Goal: Task Accomplishment & Management: Manage account settings

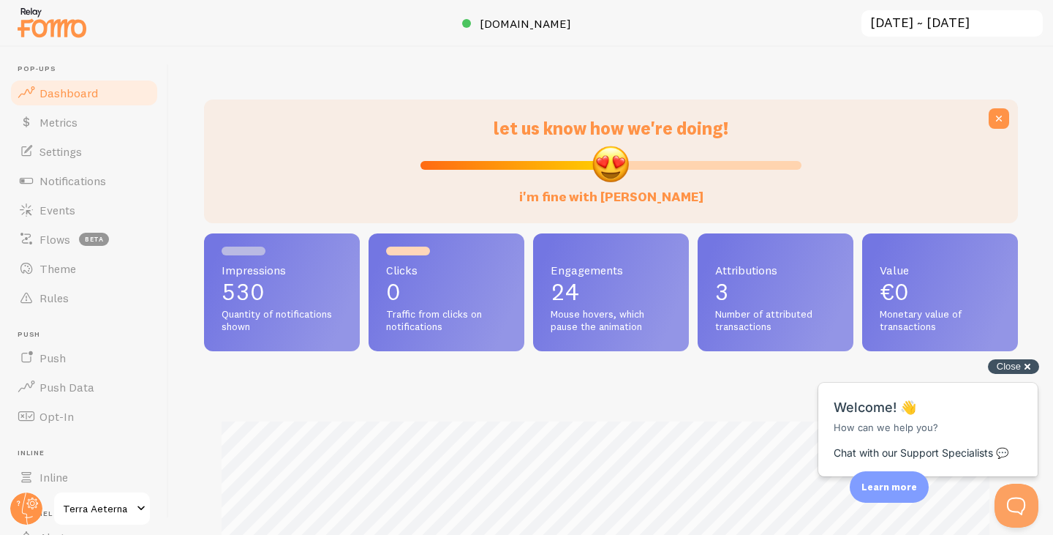
click at [1030, 368] on div "Close cross-small" at bounding box center [1013, 366] width 51 height 15
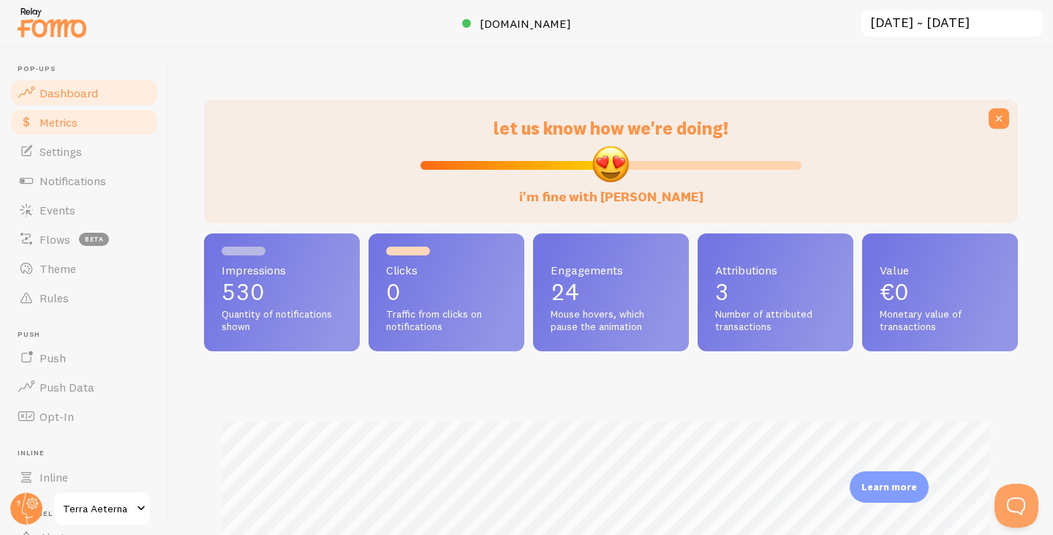
click at [106, 123] on link "Metrics" at bounding box center [84, 122] width 151 height 29
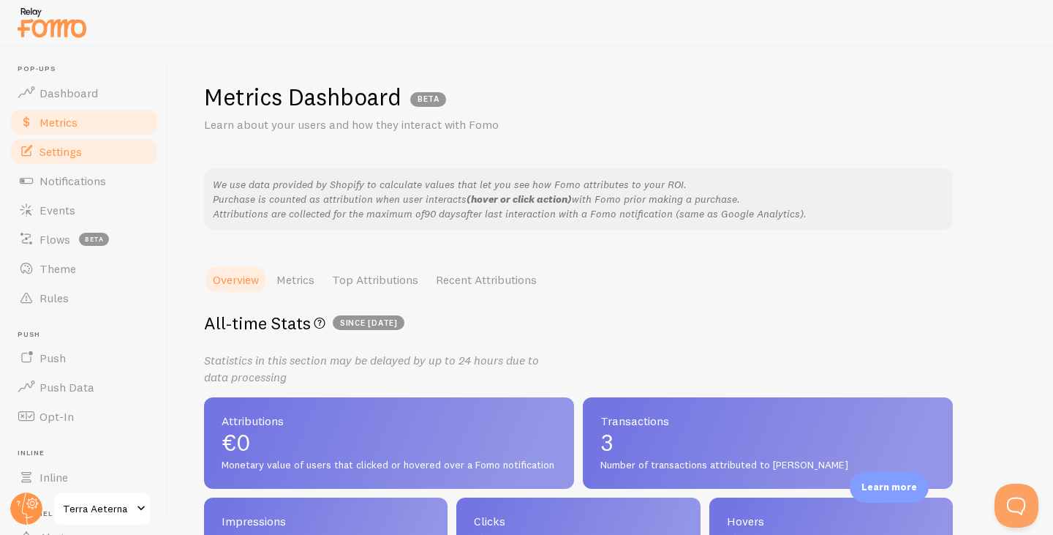
click at [64, 163] on link "Settings" at bounding box center [84, 151] width 151 height 29
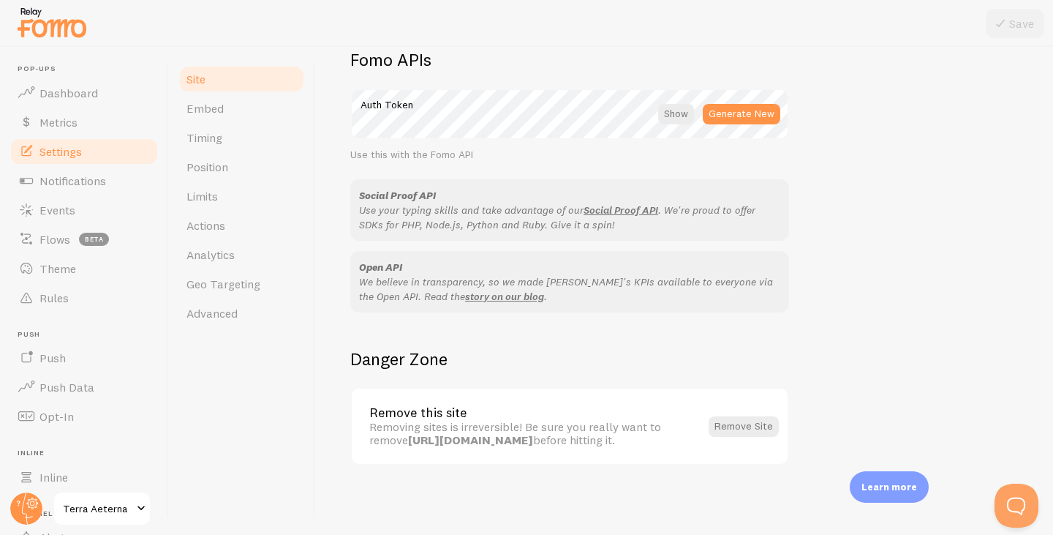
scroll to position [846, 0]
click at [201, 129] on link "Timing" at bounding box center [242, 137] width 128 height 29
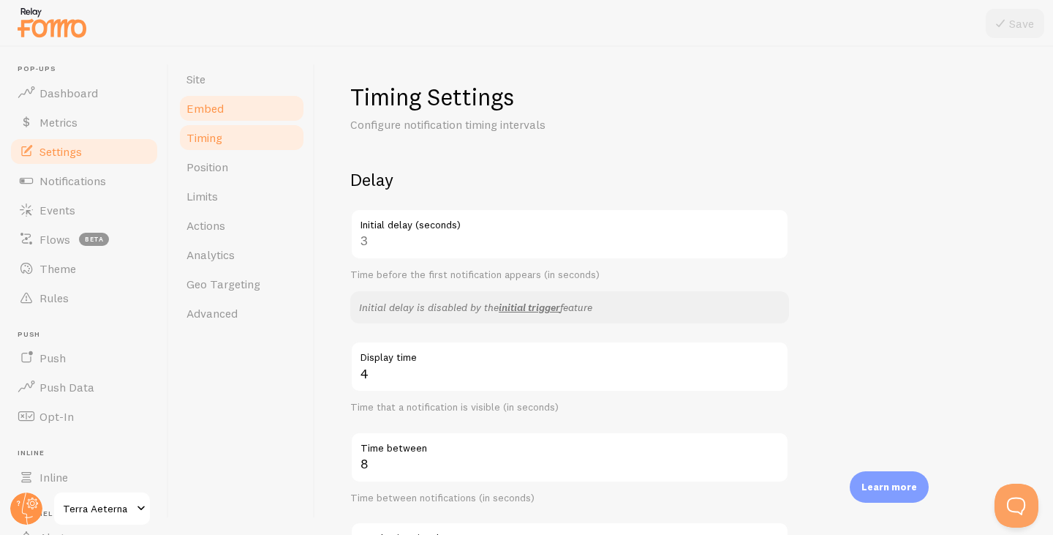
click at [202, 113] on span "Embed" at bounding box center [204, 108] width 37 height 15
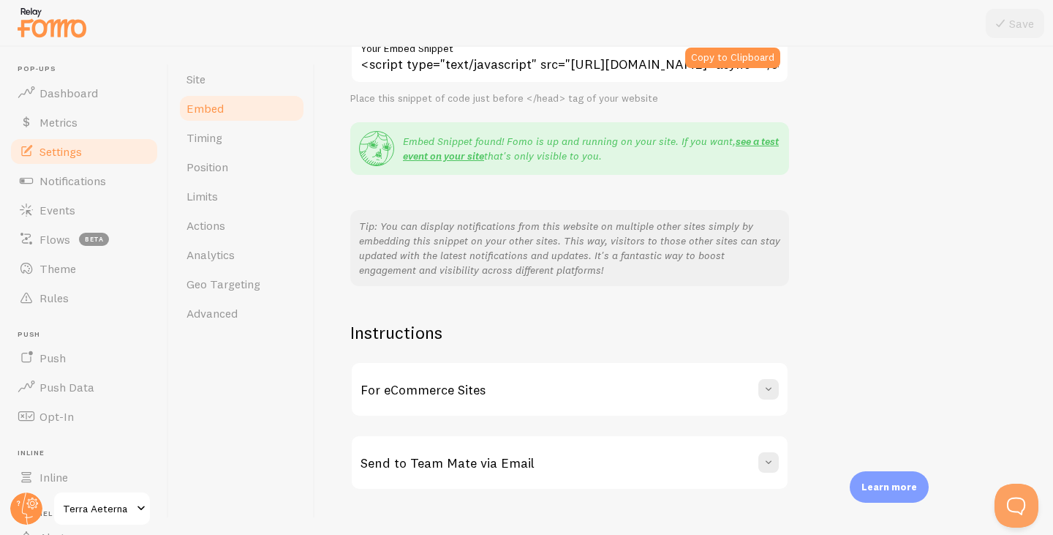
scroll to position [250, 0]
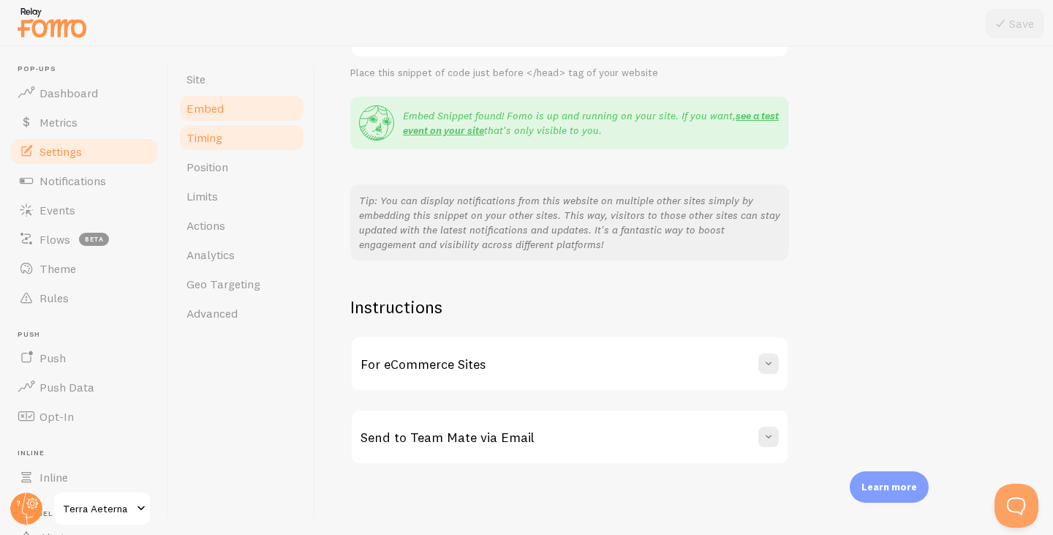
click at [181, 136] on link "Timing" at bounding box center [242, 137] width 128 height 29
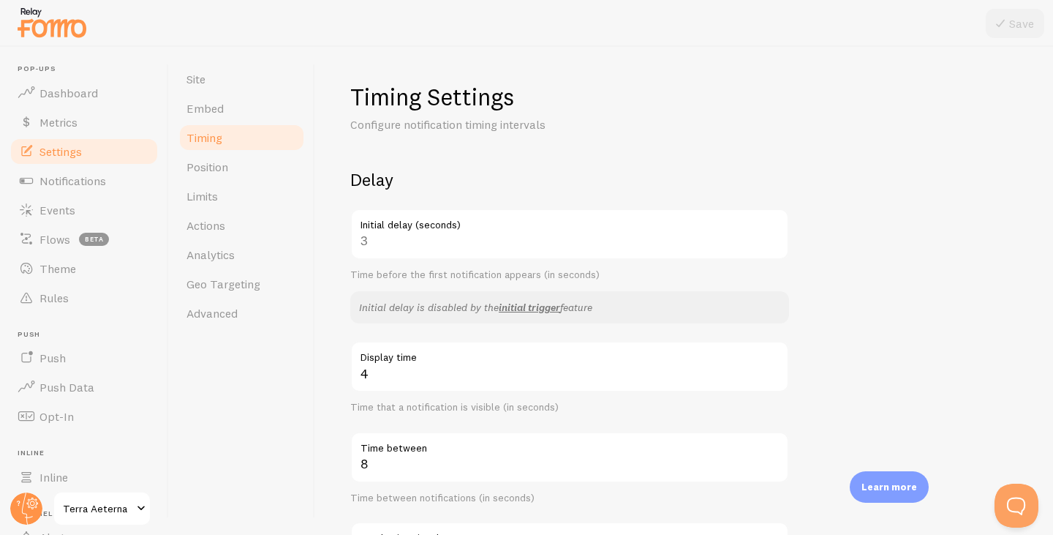
scroll to position [73, 0]
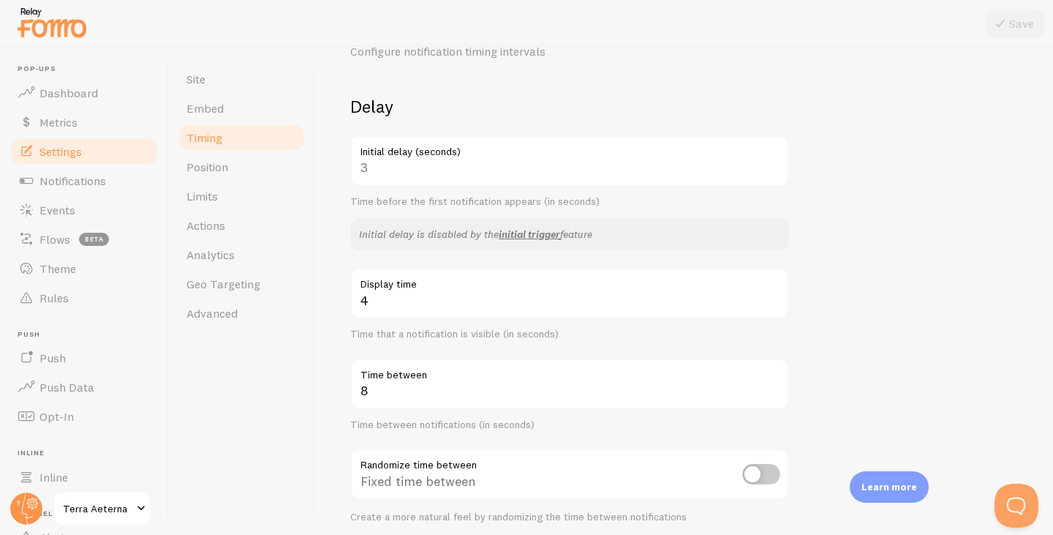
click at [441, 154] on label "Initial delay (seconds)" at bounding box center [569, 147] width 439 height 25
click at [376, 171] on div "3 Initial delay (seconds)" at bounding box center [569, 160] width 439 height 51
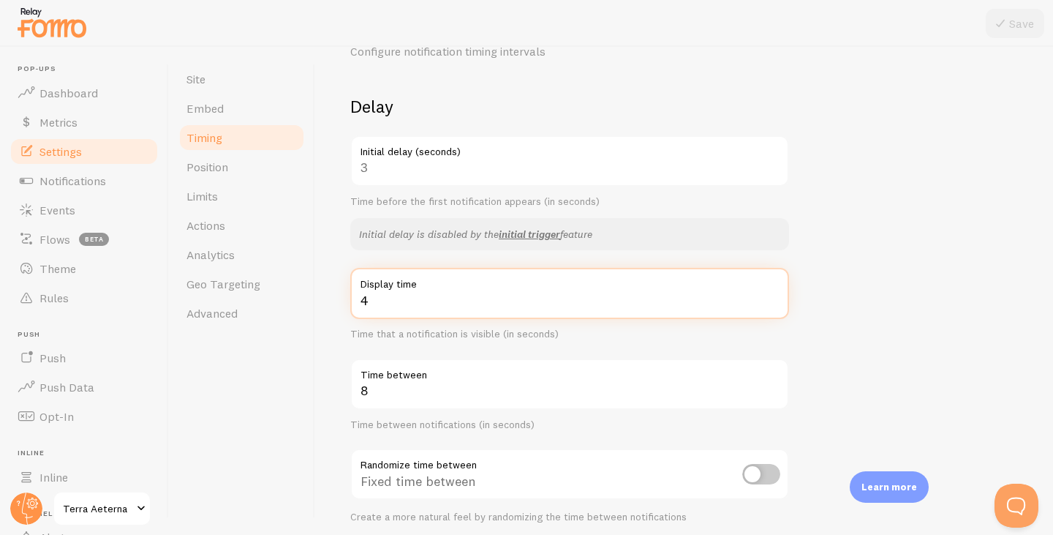
click at [388, 301] on input "4" at bounding box center [569, 293] width 439 height 51
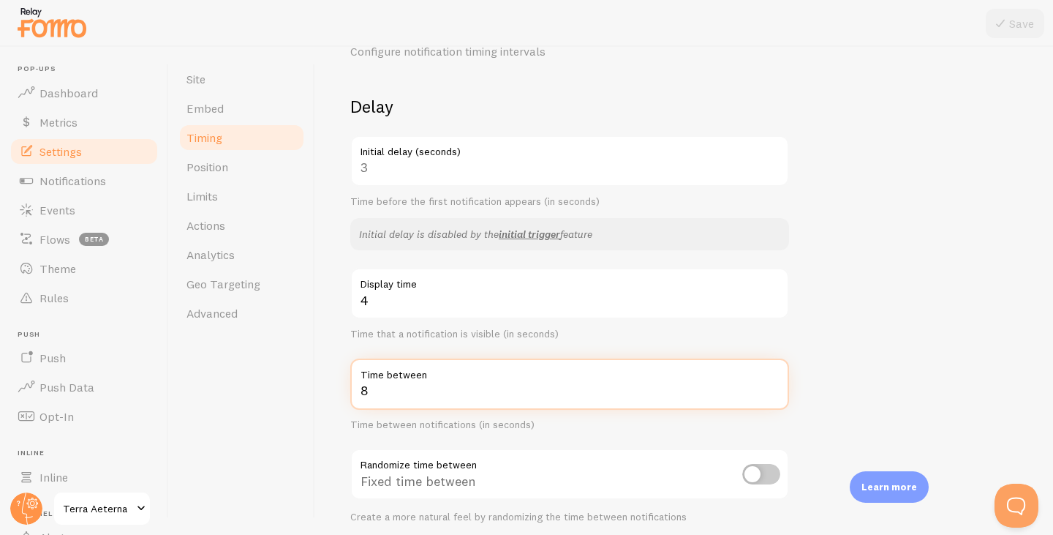
click at [388, 392] on input "8" at bounding box center [569, 383] width 439 height 51
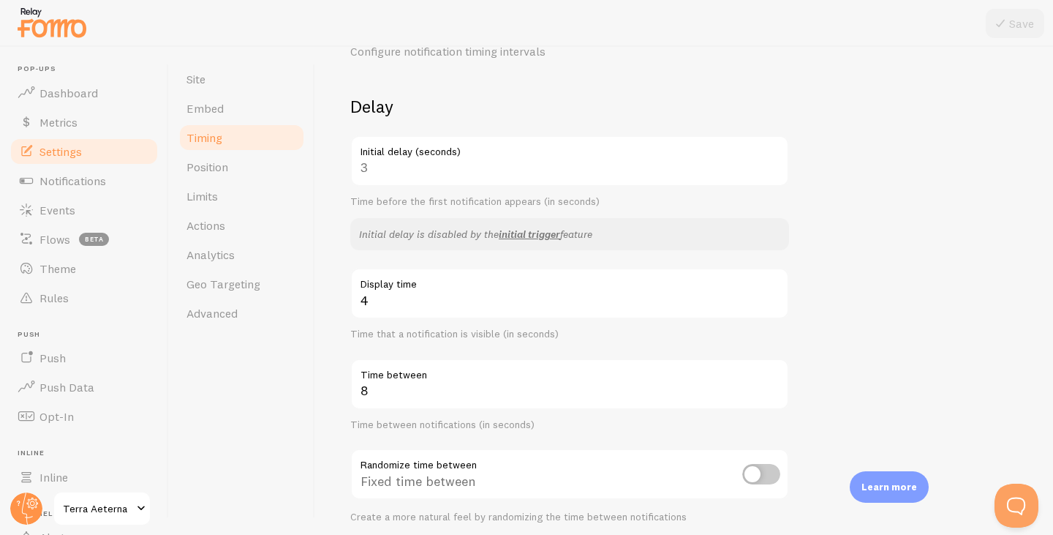
click at [826, 336] on form "Delay 3 Initial delay (seconds) Time before the first notification appears (in …" at bounding box center [684, 430] width 668 height 670
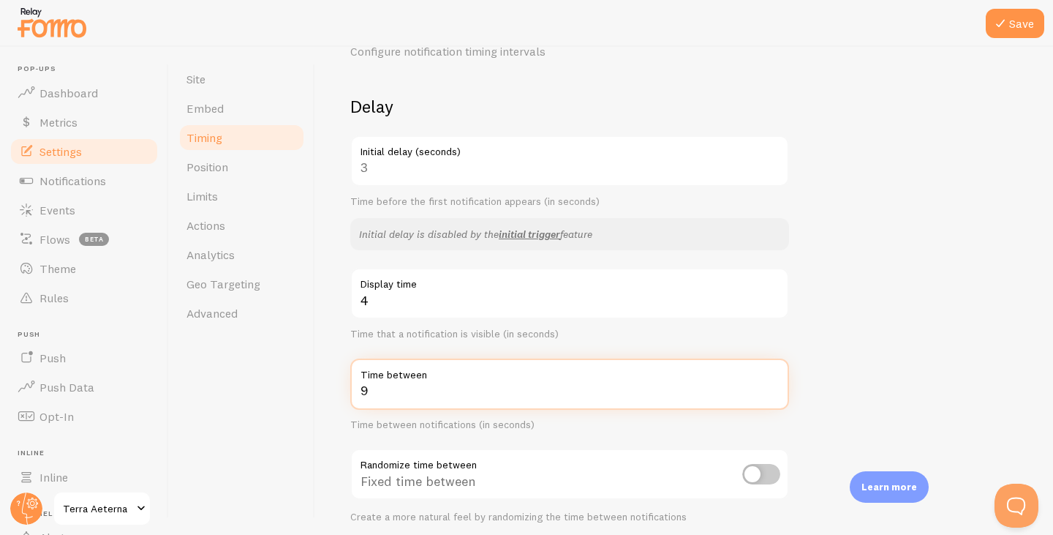
click at [775, 385] on input "9" at bounding box center [569, 383] width 439 height 51
click at [775, 385] on input "10" at bounding box center [569, 383] width 439 height 51
click at [775, 385] on input "11" at bounding box center [569, 383] width 439 height 51
type input "12"
click at [775, 385] on input "12" at bounding box center [569, 383] width 439 height 51
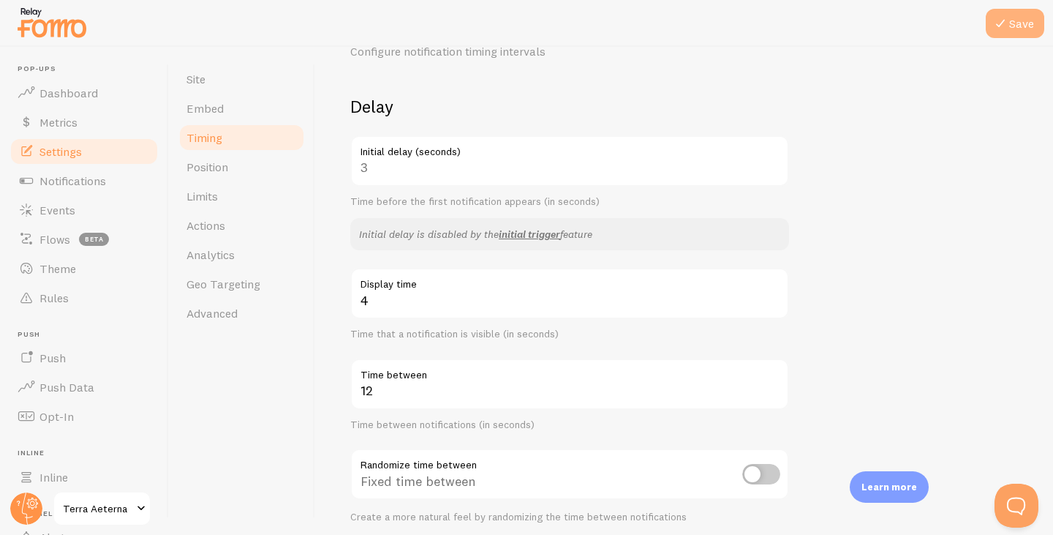
click at [1009, 25] on icon at bounding box center [1001, 24] width 18 height 18
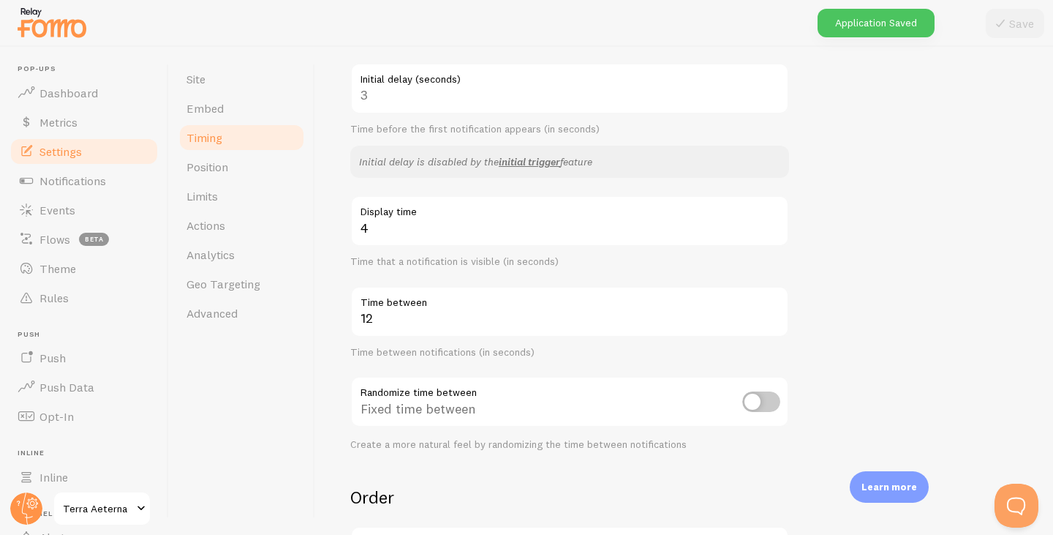
scroll to position [146, 0]
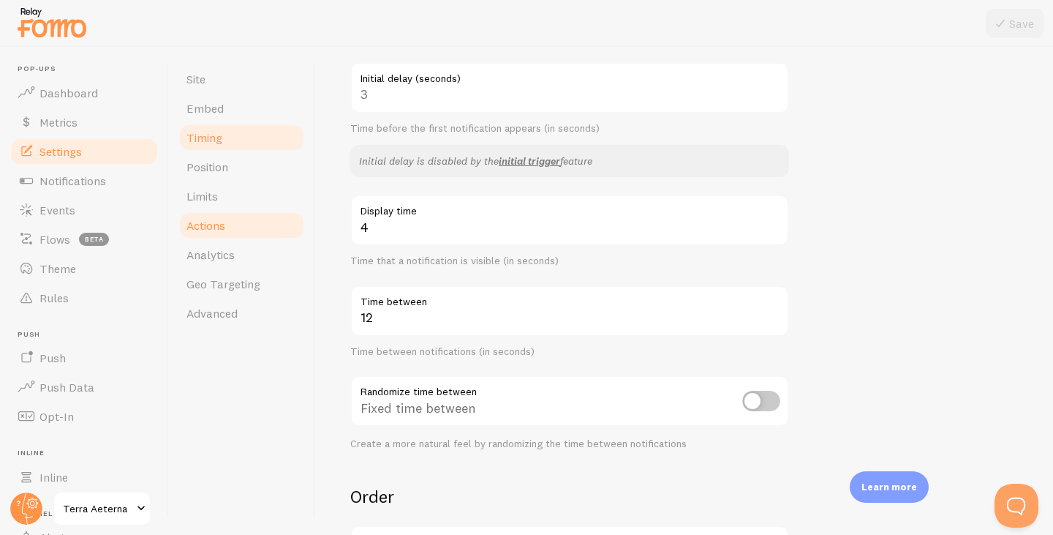
click at [210, 225] on span "Actions" at bounding box center [205, 225] width 39 height 15
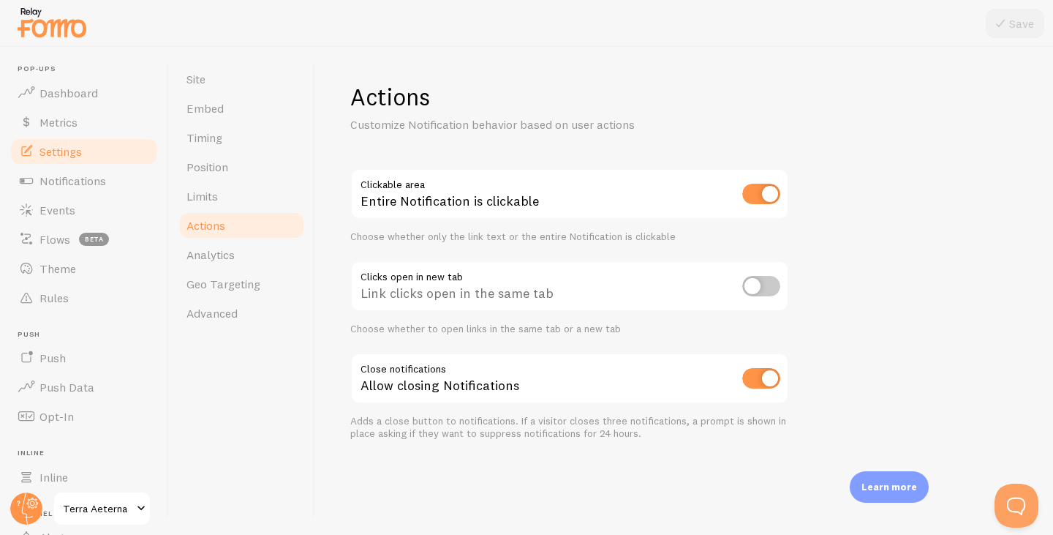
click at [766, 293] on input "checkbox" at bounding box center [761, 286] width 38 height 20
checkbox input "true"
click at [1018, 18] on button "Save" at bounding box center [1015, 23] width 59 height 29
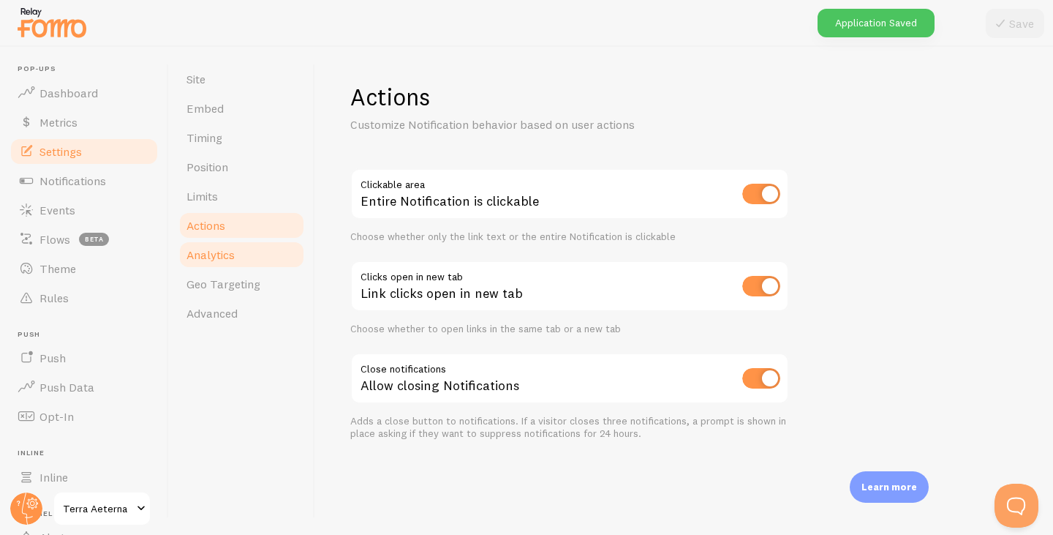
click at [238, 257] on link "Analytics" at bounding box center [242, 254] width 128 height 29
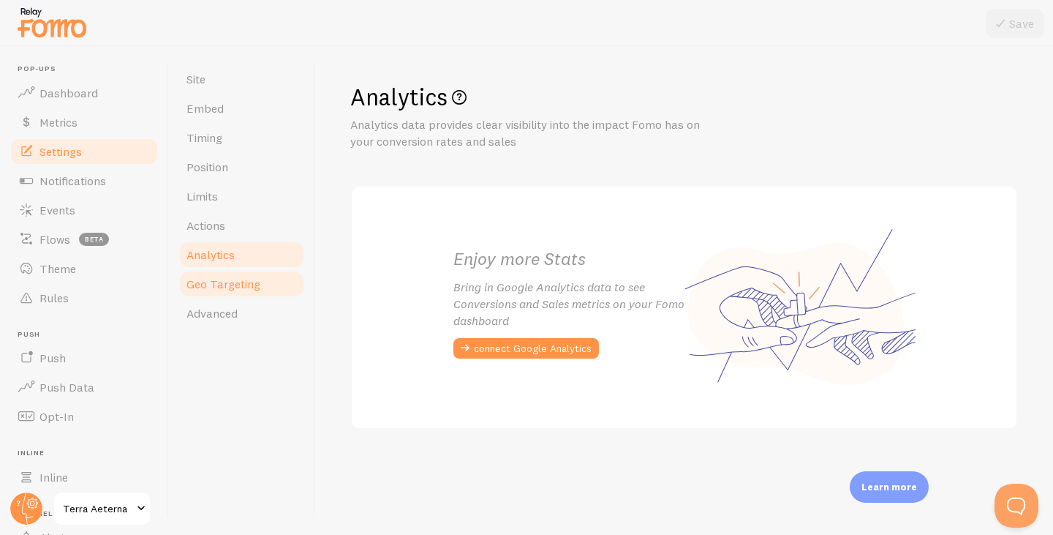
click at [230, 293] on link "Geo Targeting" at bounding box center [242, 283] width 128 height 29
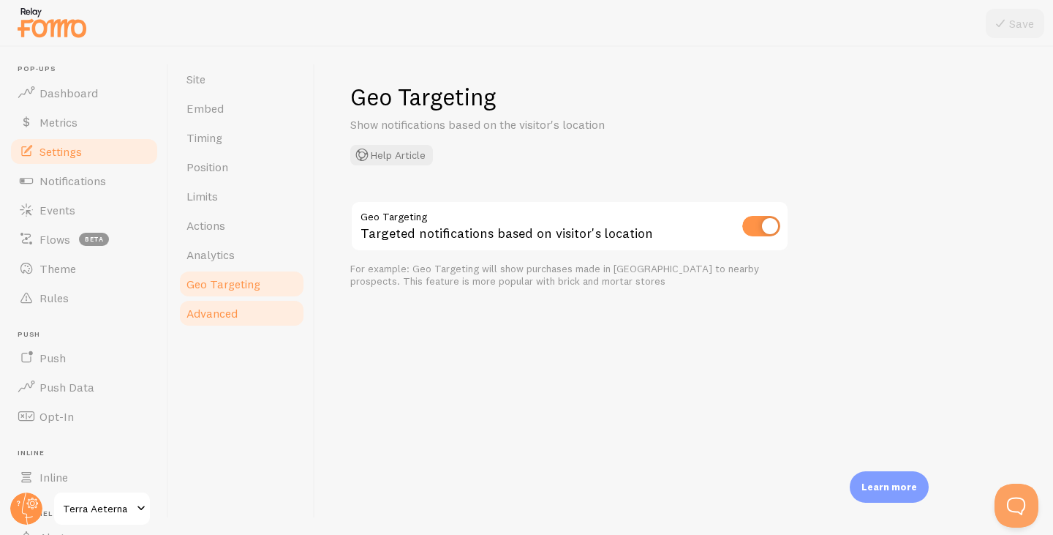
click at [208, 324] on link "Advanced" at bounding box center [242, 312] width 128 height 29
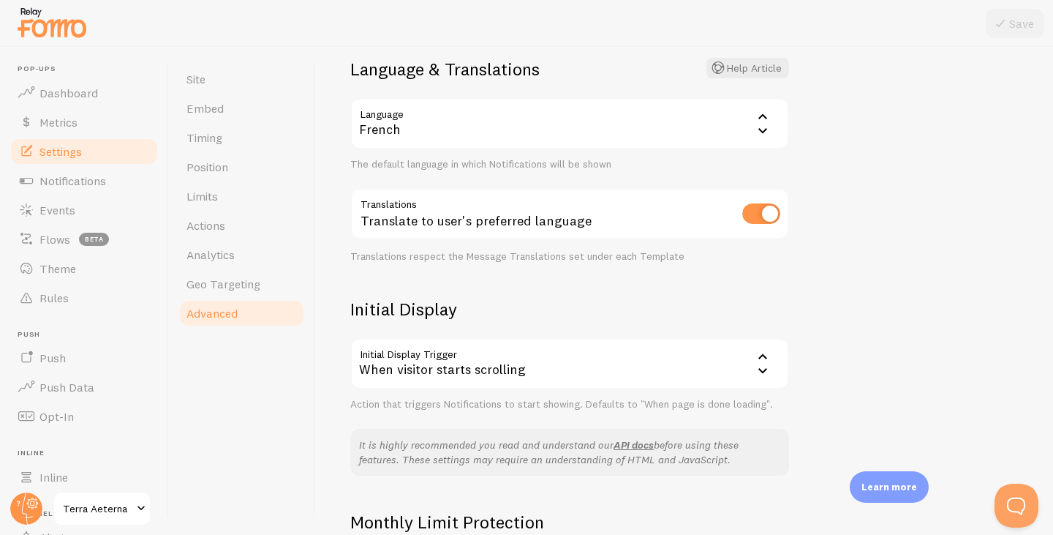
scroll to position [146, 0]
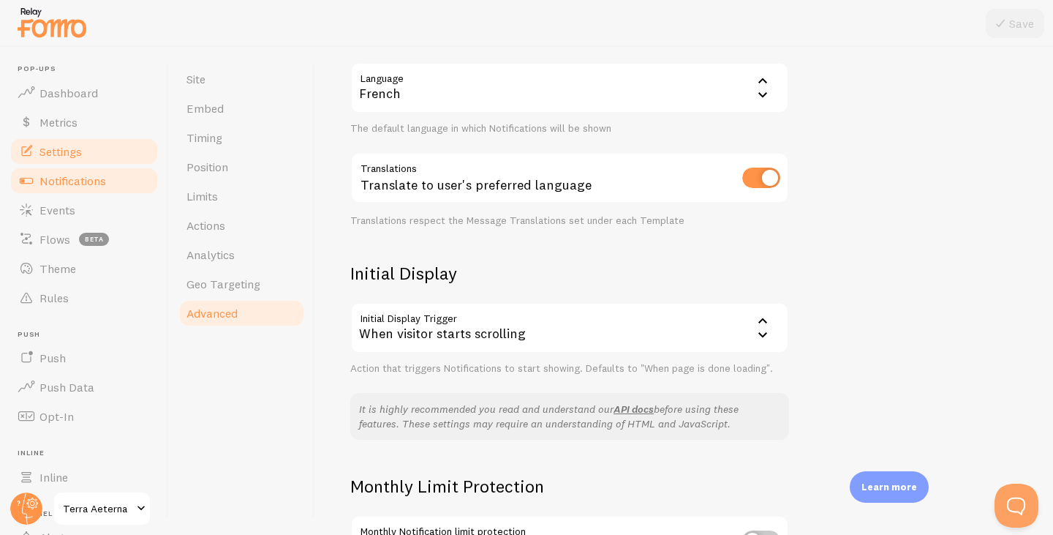
click at [86, 186] on span "Notifications" at bounding box center [72, 180] width 67 height 15
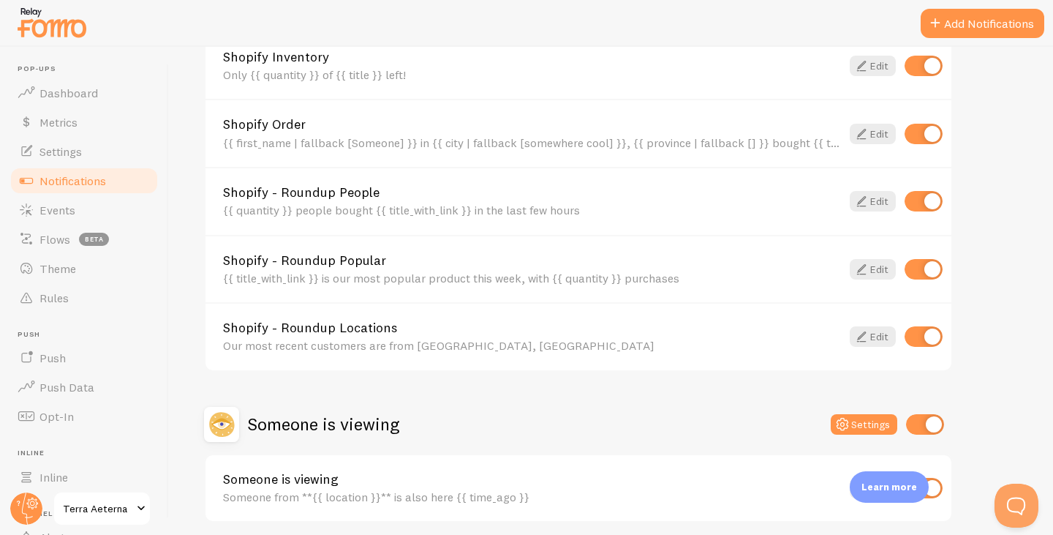
scroll to position [862, 0]
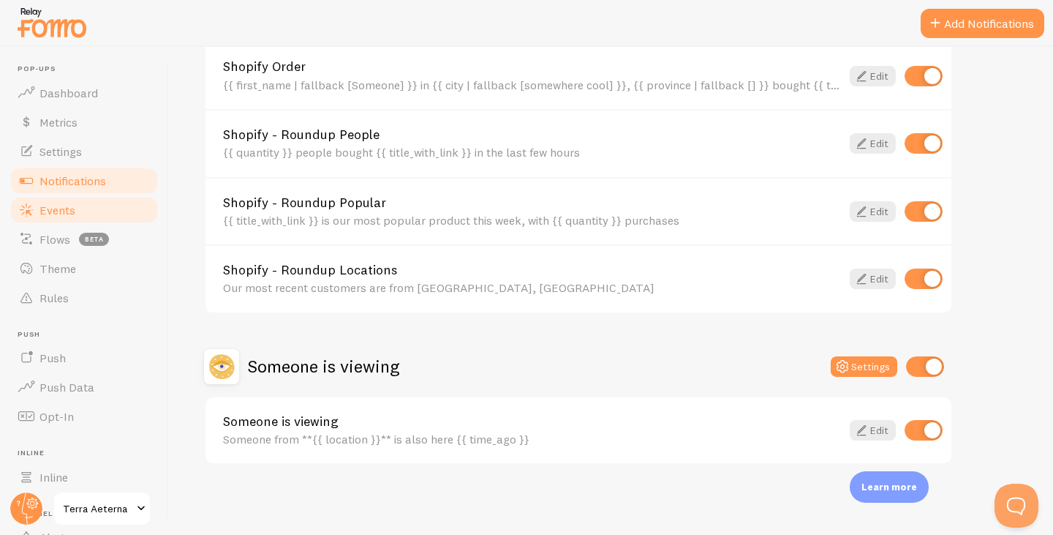
click at [67, 214] on span "Events" at bounding box center [57, 210] width 36 height 15
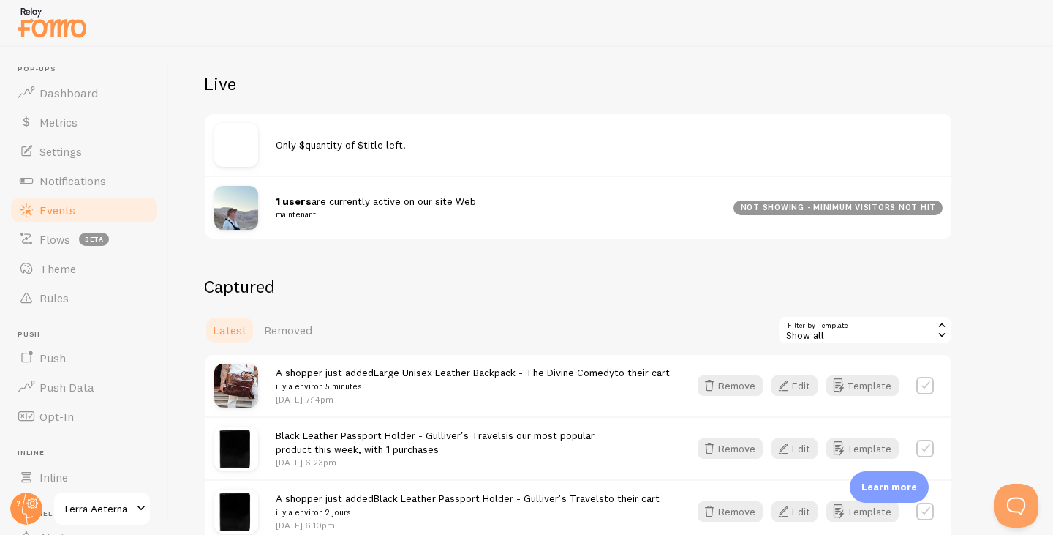
scroll to position [146, 0]
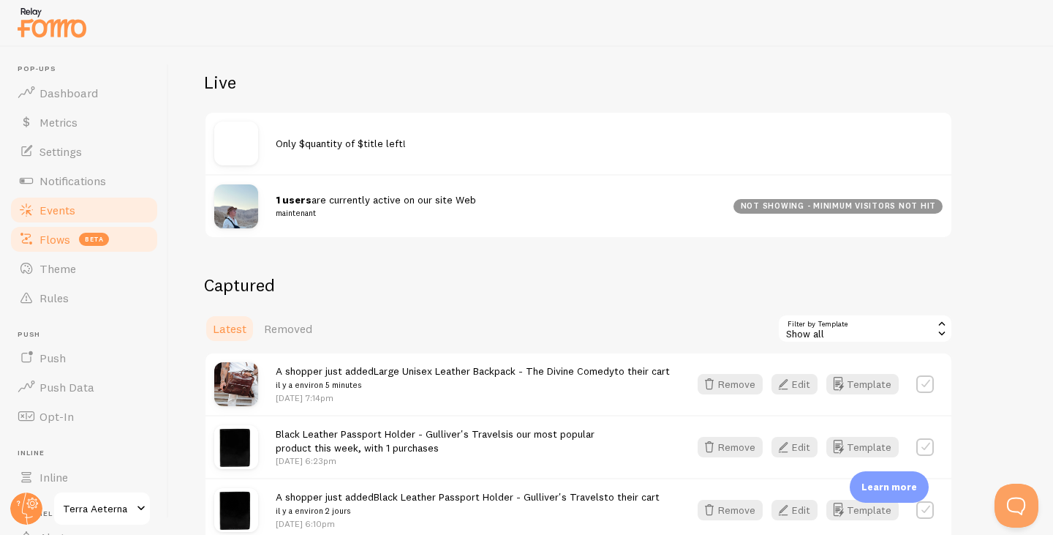
click at [61, 235] on span "Flows" at bounding box center [54, 239] width 31 height 15
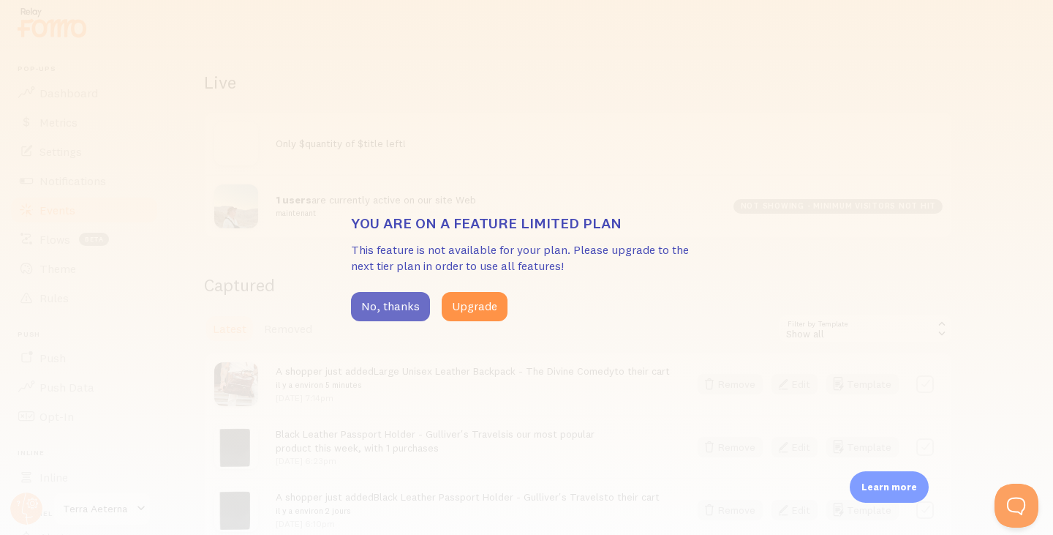
click at [384, 310] on button "No, thanks" at bounding box center [390, 306] width 79 height 29
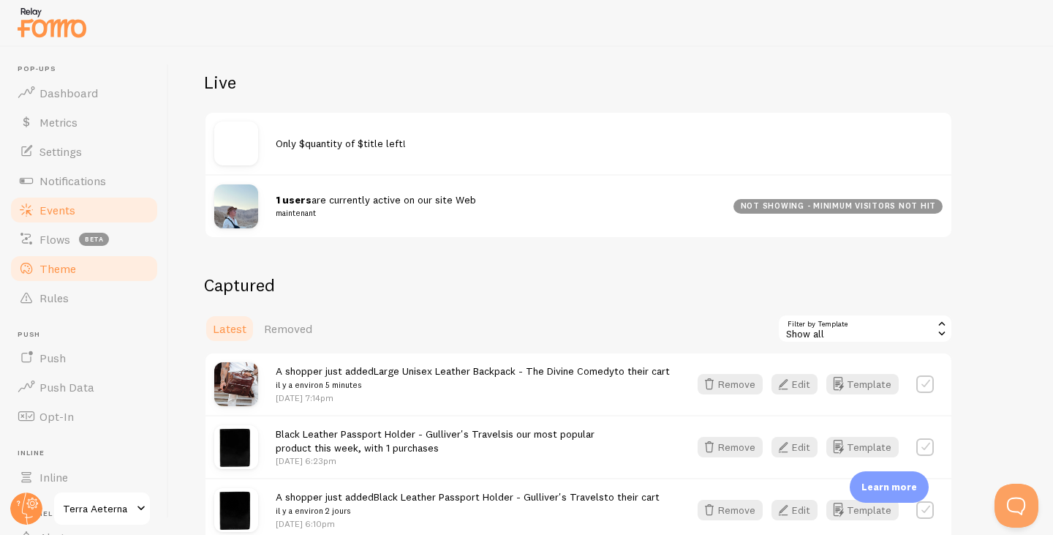
click at [52, 272] on span "Theme" at bounding box center [57, 268] width 37 height 15
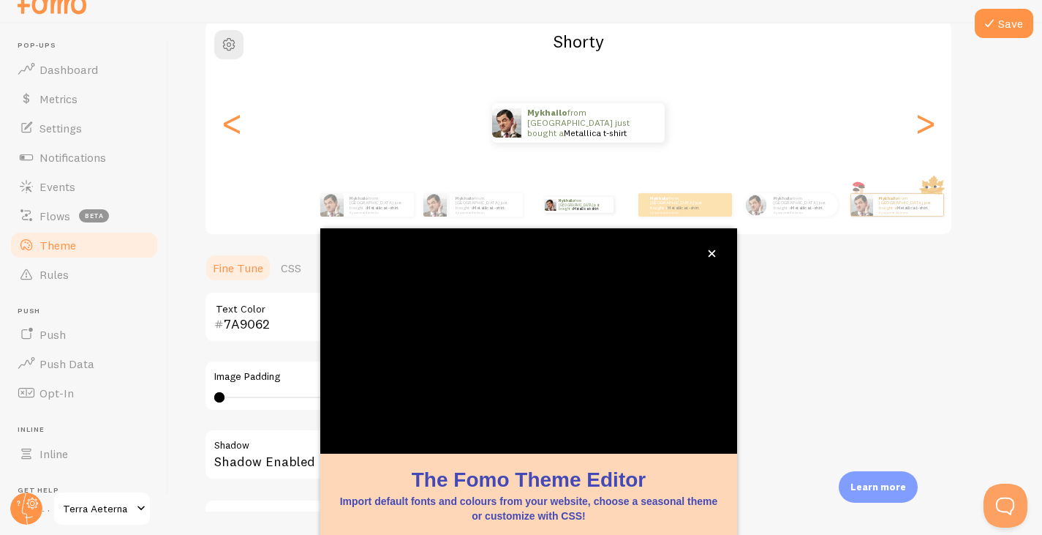
scroll to position [125, 0]
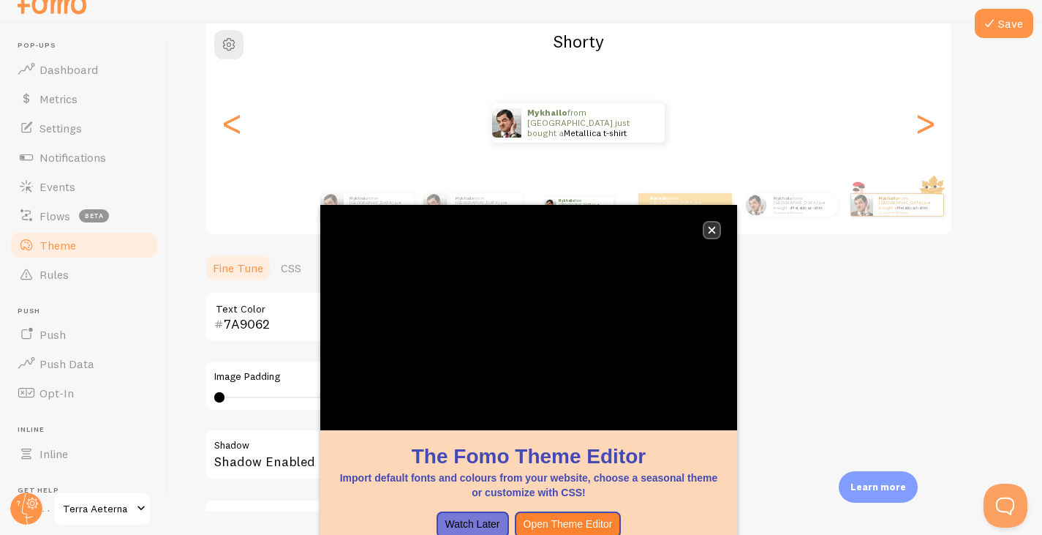
click at [711, 229] on icon "close," at bounding box center [712, 230] width 7 height 7
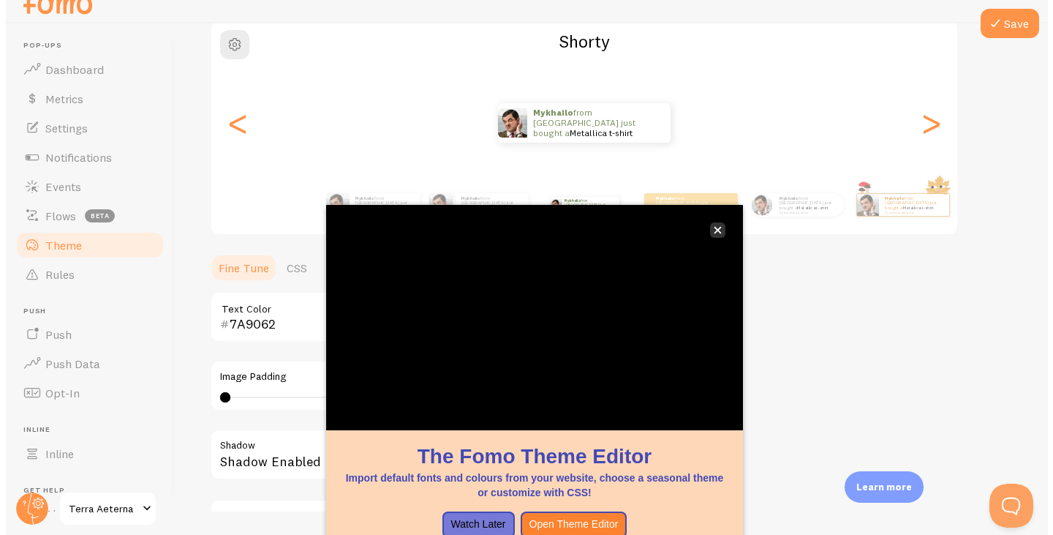
scroll to position [0, 0]
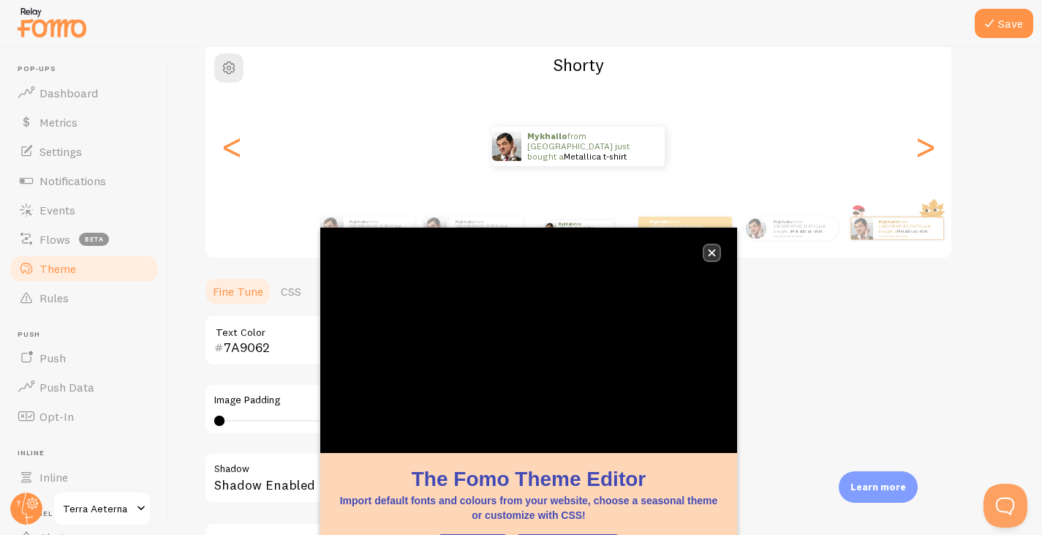
click at [716, 251] on button "close," at bounding box center [711, 252] width 15 height 15
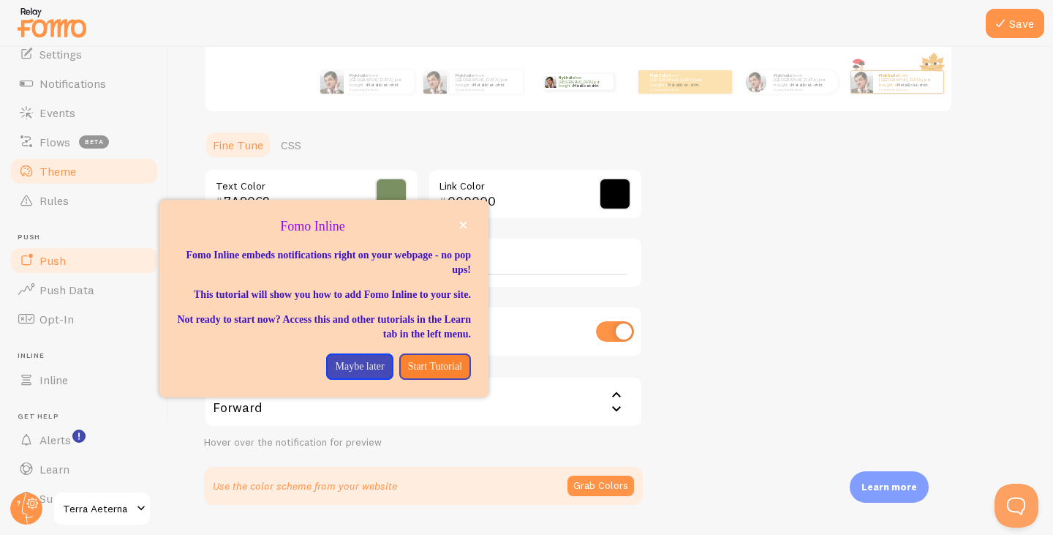
scroll to position [128, 0]
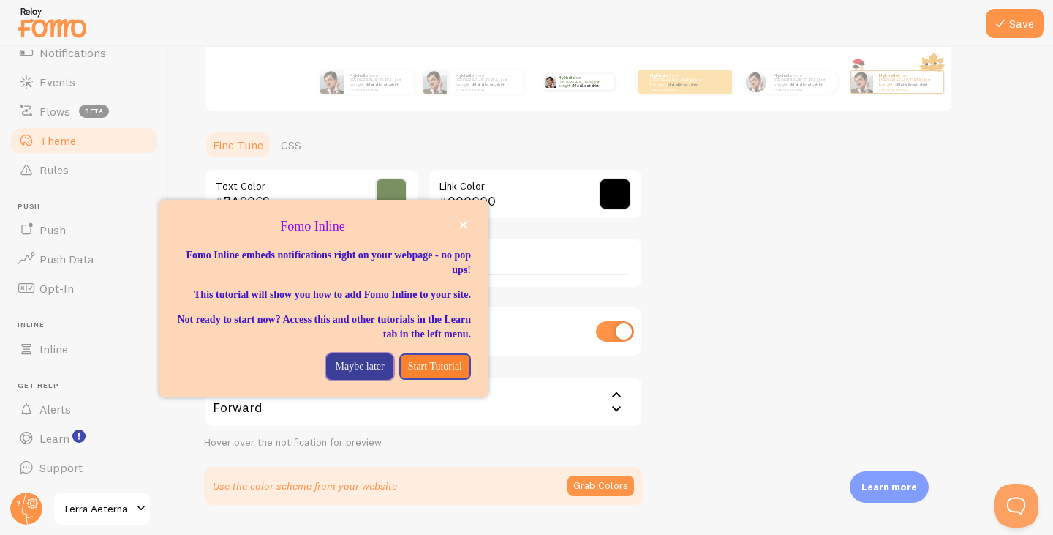
click at [335, 374] on p "Maybe later" at bounding box center [359, 366] width 49 height 15
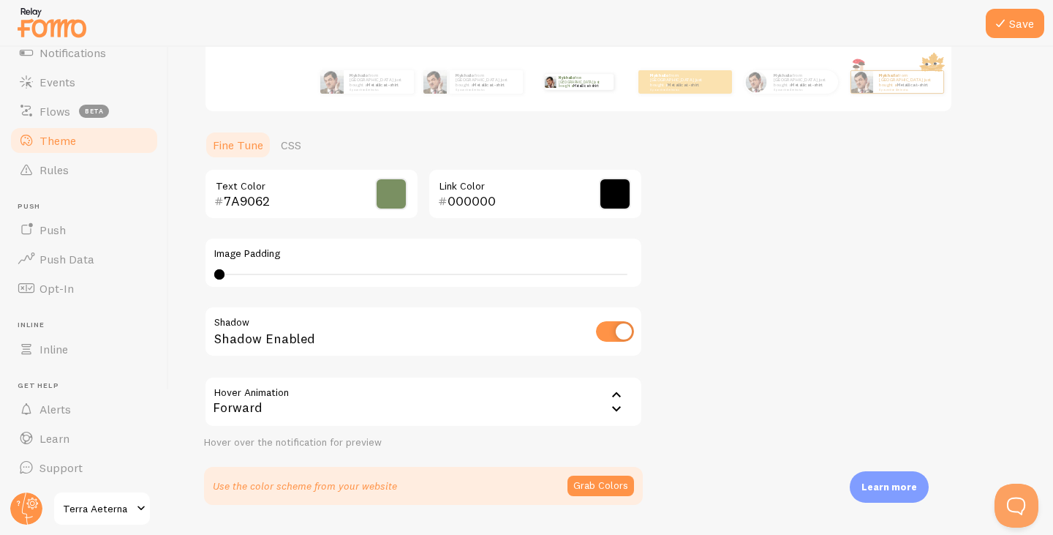
scroll to position [0, 0]
